Goal: Book appointment/travel/reservation

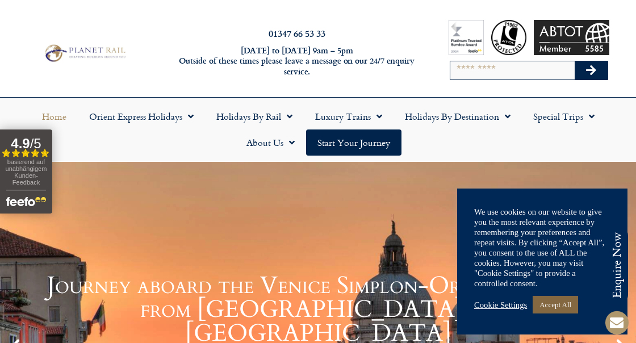
click at [555, 305] on link "Accept All" at bounding box center [555, 305] width 45 height 18
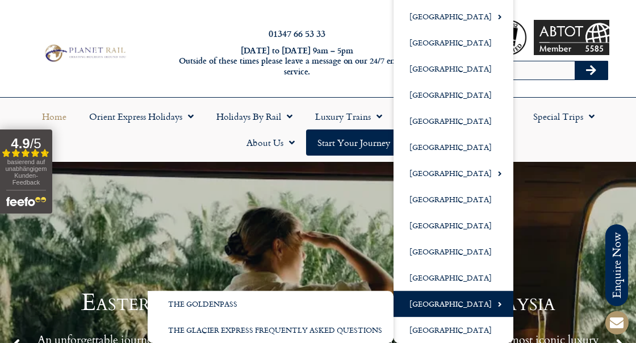
click at [440, 306] on link "[GEOGRAPHIC_DATA]" at bounding box center [454, 304] width 120 height 26
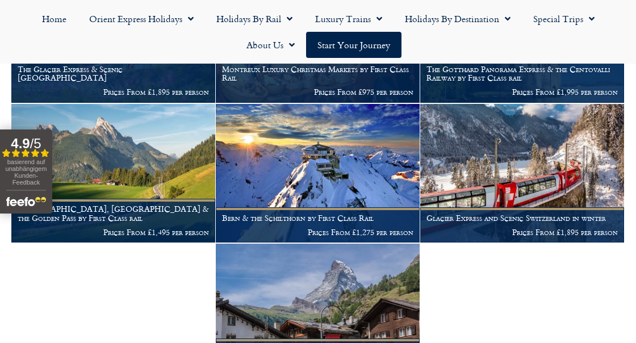
scroll to position [591, 0]
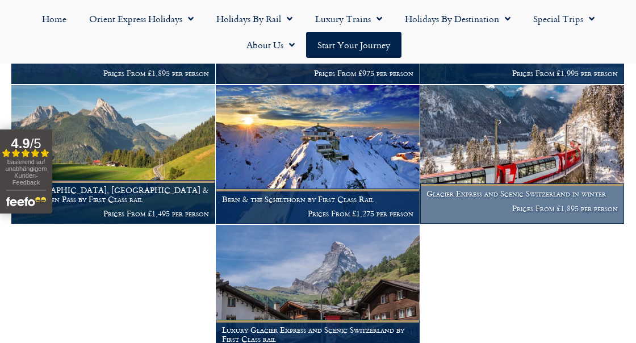
click at [533, 204] on p "Prices From £1,895 per person" at bounding box center [521, 208] width 191 height 9
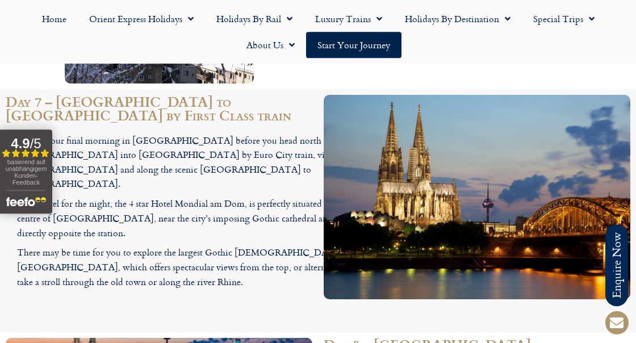
scroll to position [3662, 0]
